Goal: Task Accomplishment & Management: Use online tool/utility

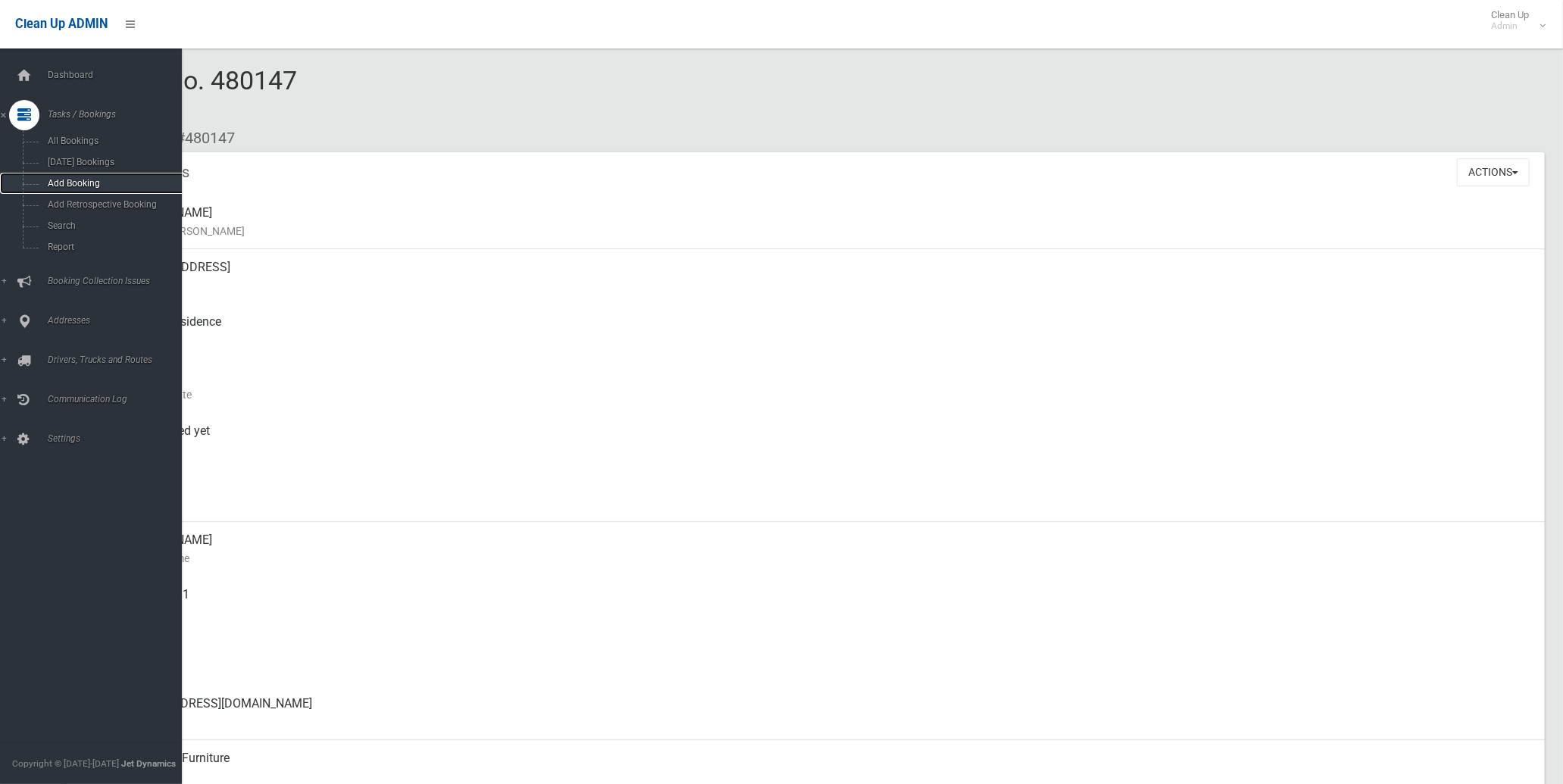
click at [77, 181] on span "Add Booking" at bounding box center [113, 183] width 139 height 11
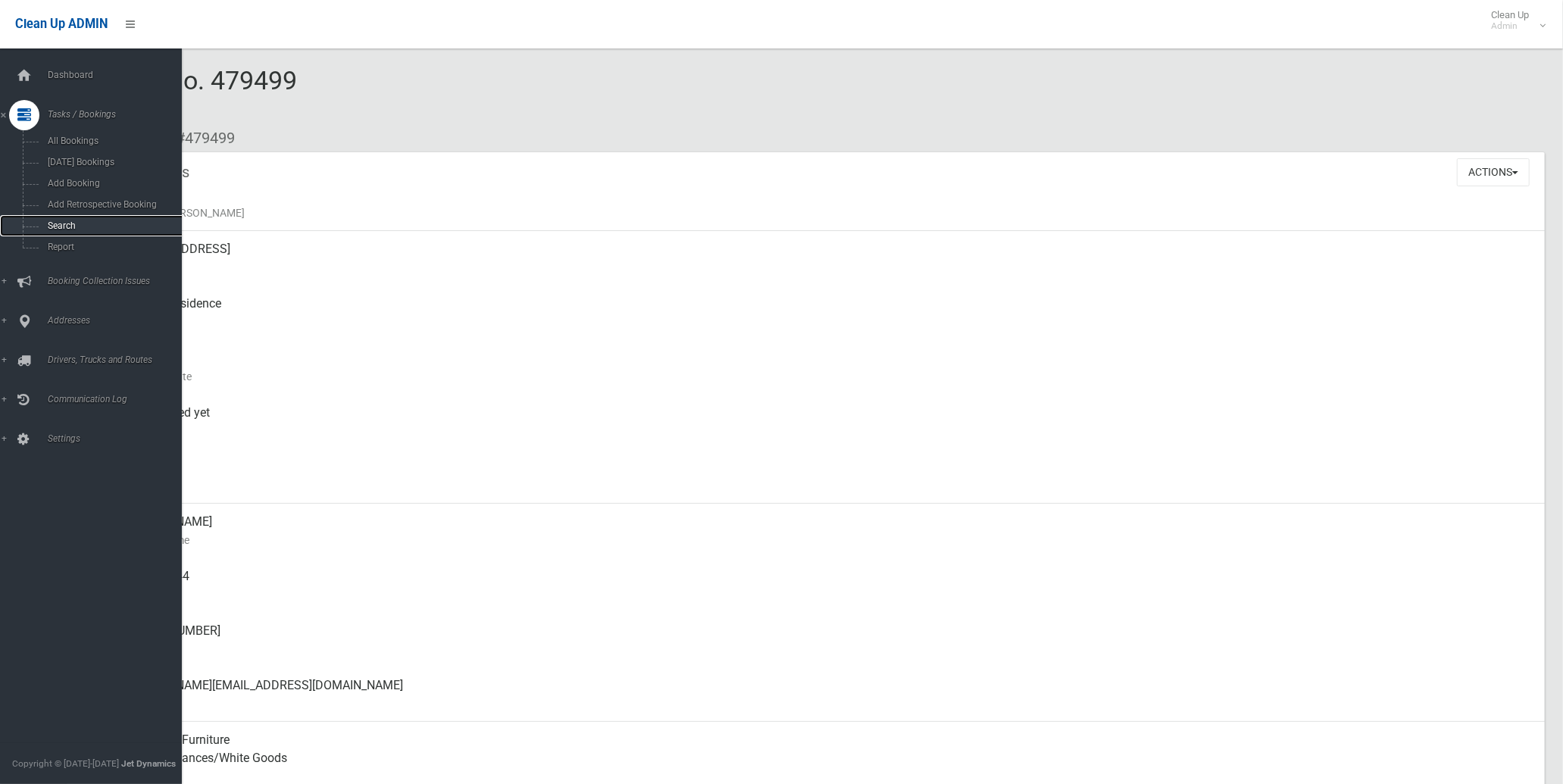
click at [58, 222] on span "Search" at bounding box center [113, 226] width 139 height 11
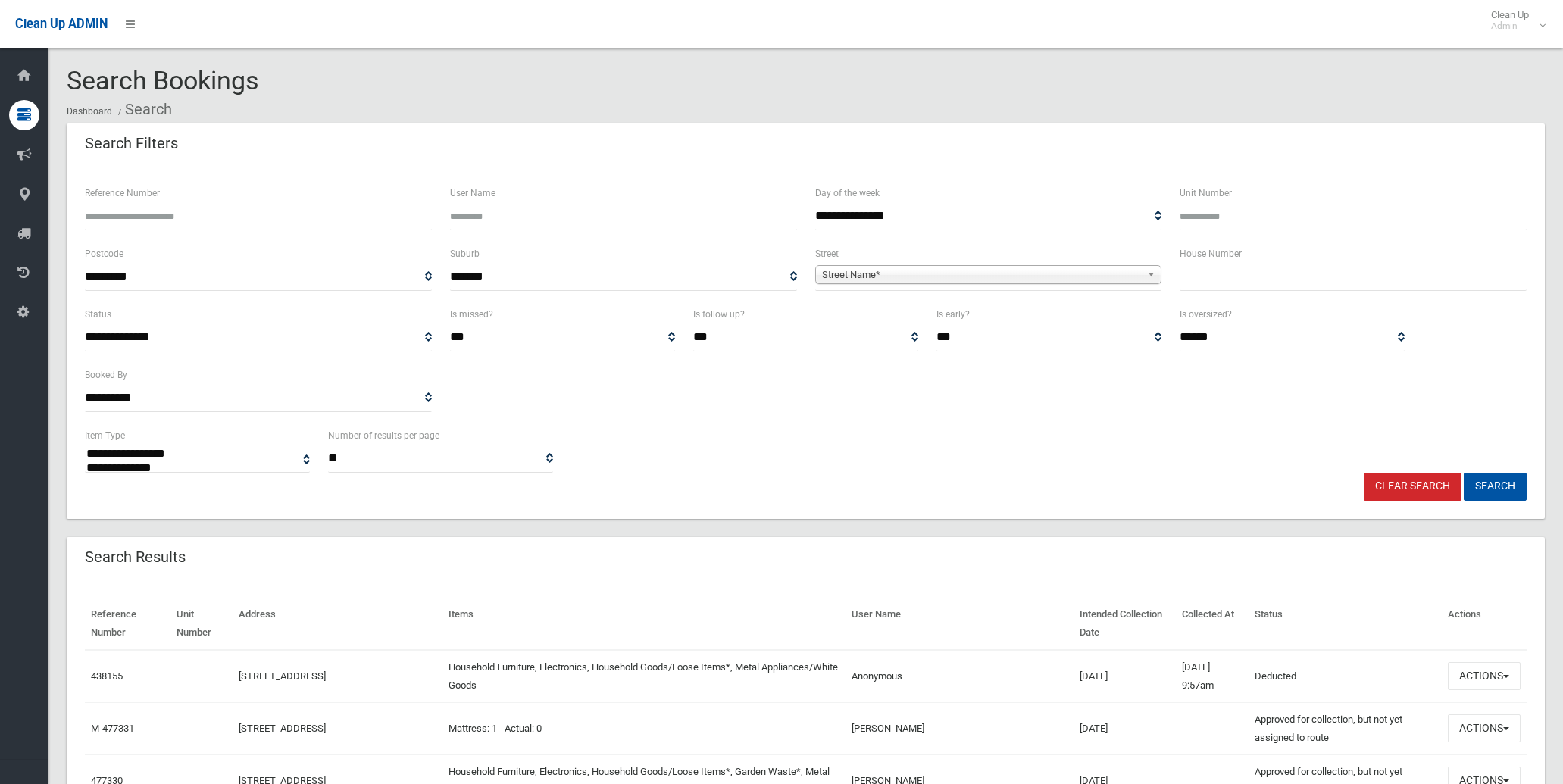
select select
click at [862, 458] on div "**********" at bounding box center [806, 449] width 1460 height 46
